Goal: Transaction & Acquisition: Purchase product/service

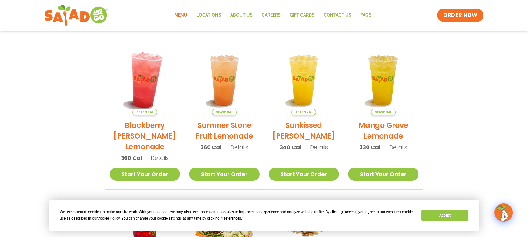
scroll to position [124, 0]
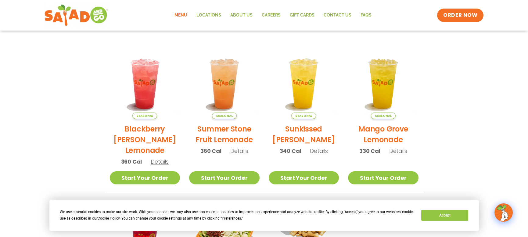
click at [183, 16] on link "Menu" at bounding box center [181, 15] width 22 height 14
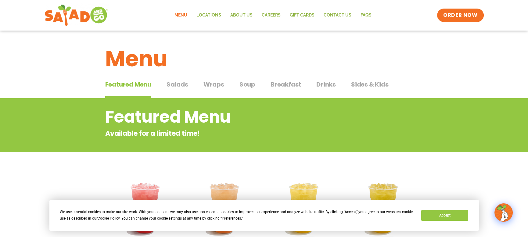
click at [213, 85] on span "Wraps" at bounding box center [214, 84] width 21 height 9
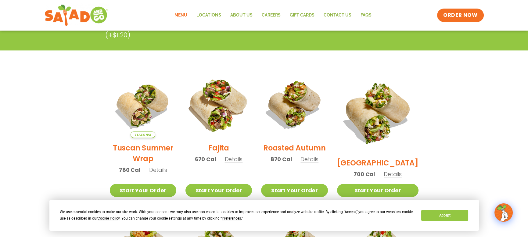
scroll to position [122, 0]
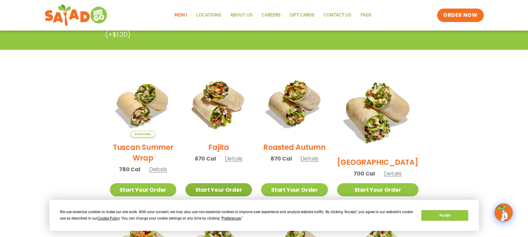
click at [232, 192] on link "Start Your Order" at bounding box center [219, 189] width 67 height 13
click at [201, 186] on link "Start Your Order" at bounding box center [219, 189] width 67 height 13
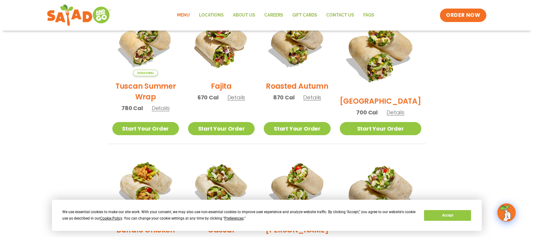
scroll to position [153, 0]
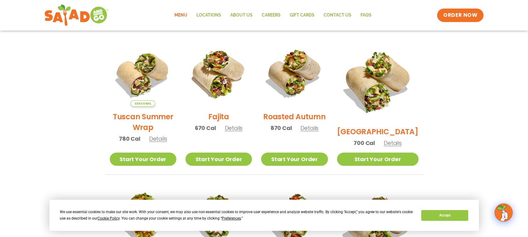
click at [223, 73] on img at bounding box center [219, 73] width 67 height 67
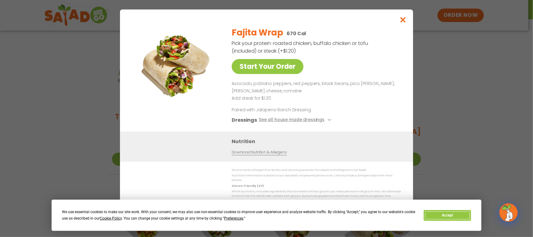
click at [458, 216] on button "Accept" at bounding box center [447, 215] width 47 height 11
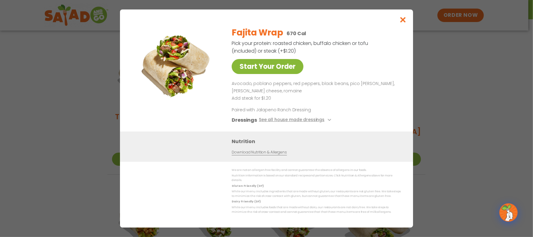
click at [260, 67] on link "Start Your Order" at bounding box center [268, 66] width 72 height 15
